Goal: Task Accomplishment & Management: Use online tool/utility

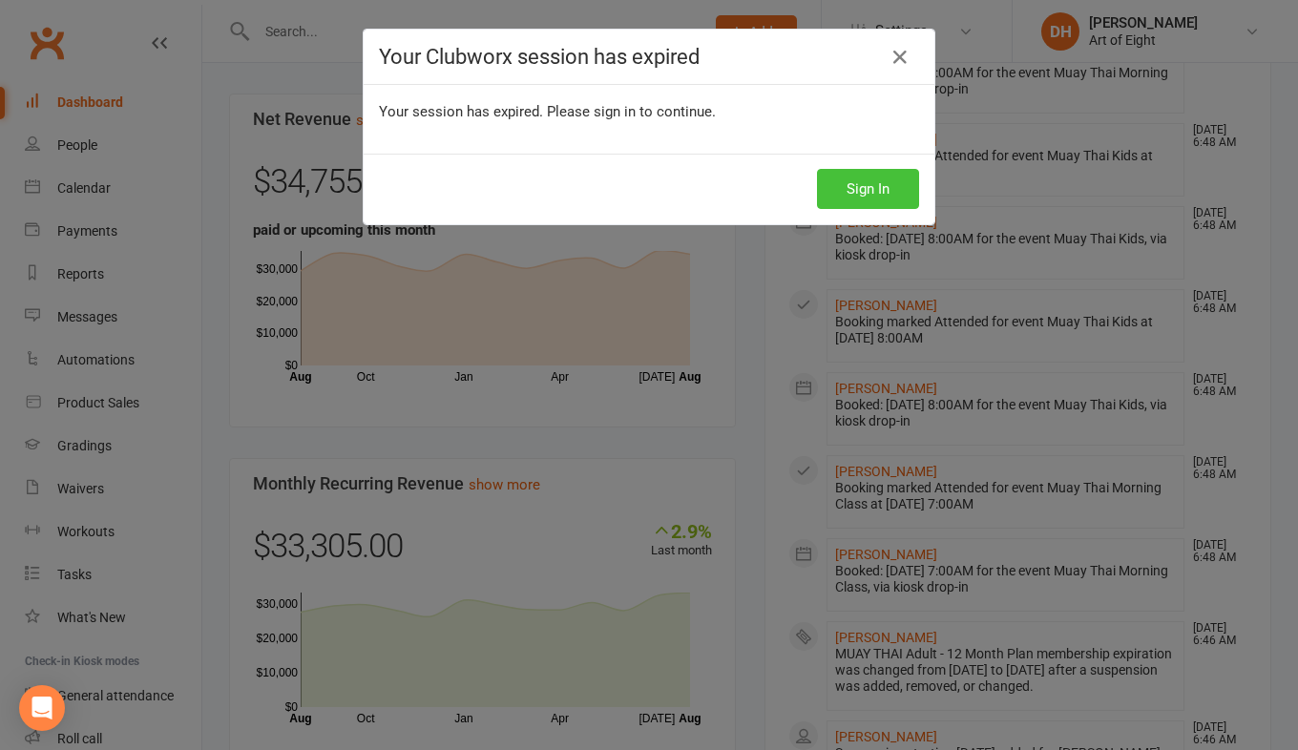
click at [876, 189] on button "Sign In" at bounding box center [868, 189] width 102 height 40
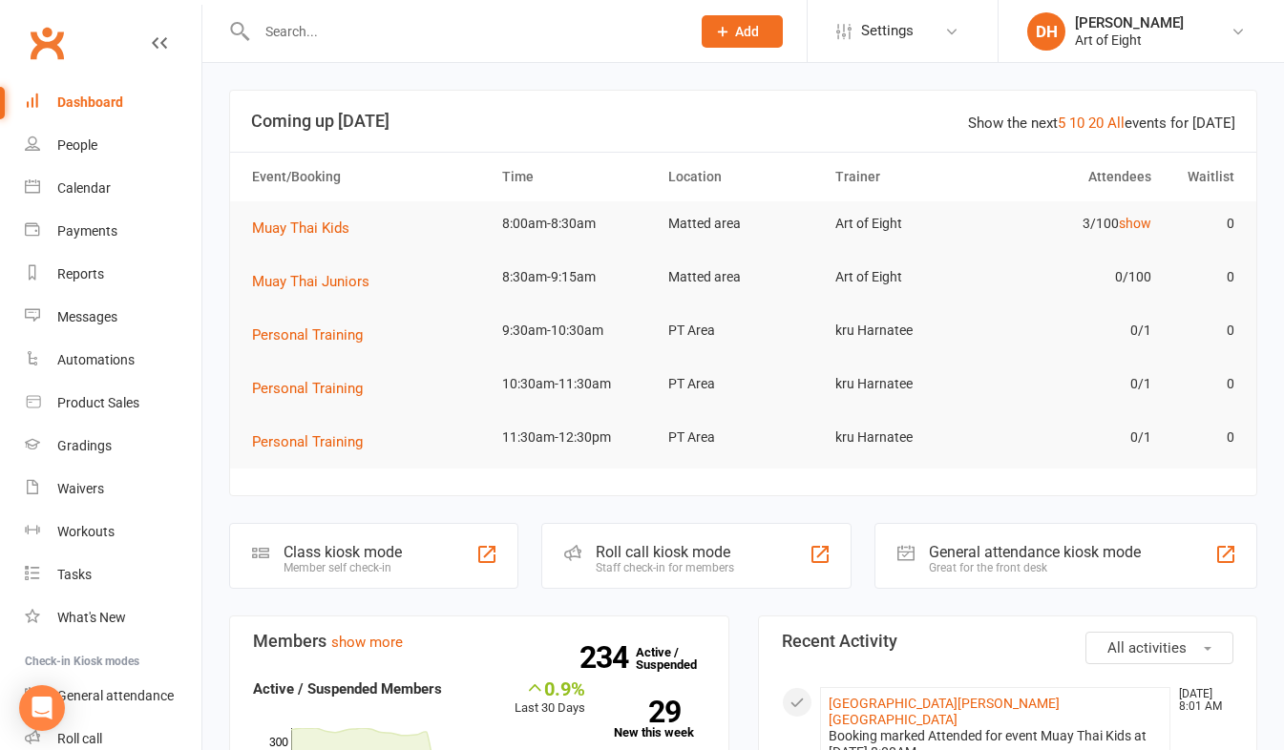
click at [660, 554] on div "Roll call kiosk mode" at bounding box center [665, 552] width 138 height 18
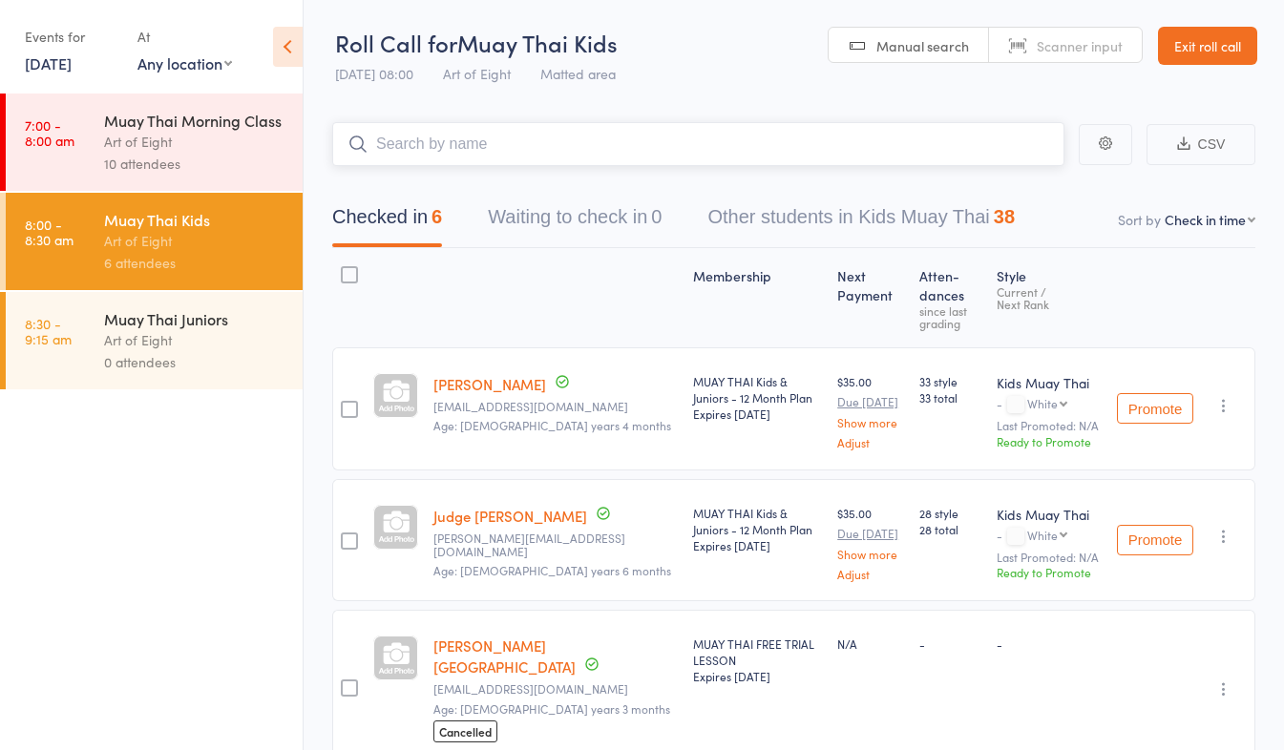
scroll to position [286, 0]
